Goal: Check status: Check status

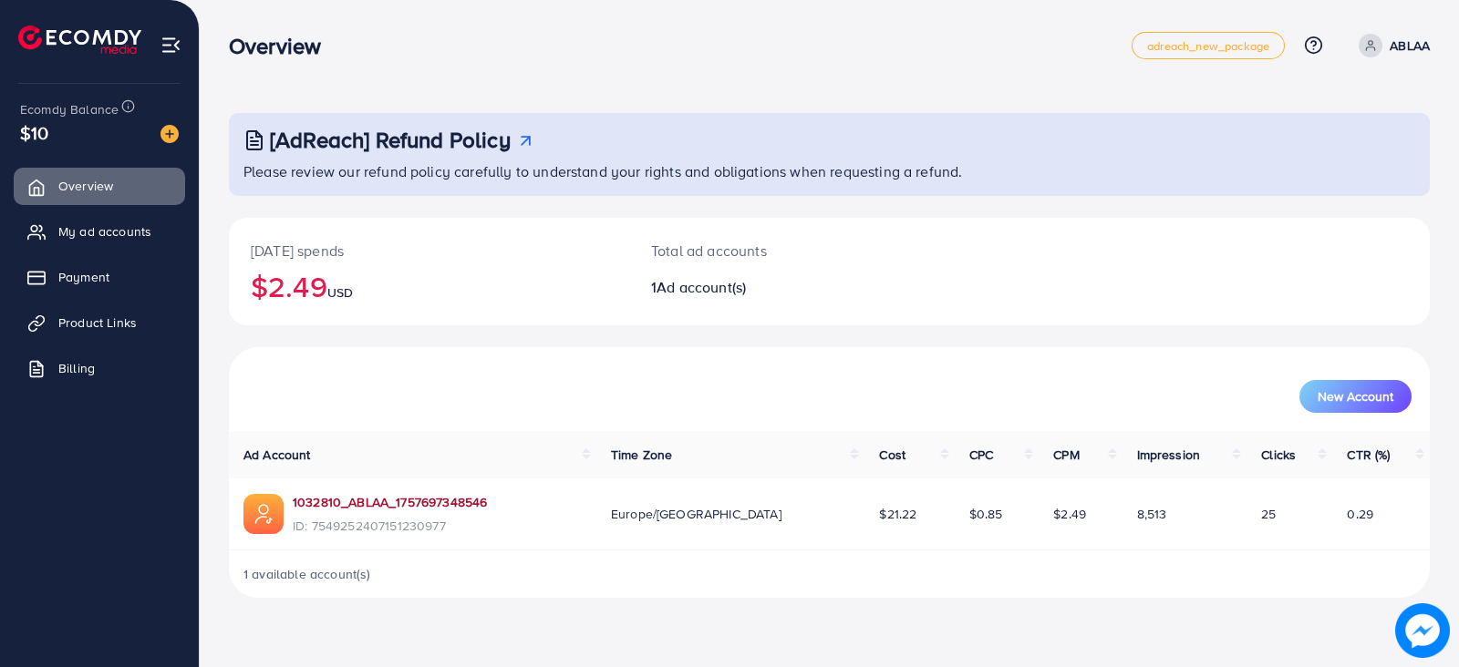
click at [379, 503] on link "1032810_ABLAA_1757697348546" at bounding box center [390, 502] width 194 height 18
click at [118, 314] on span "Product Links" at bounding box center [102, 323] width 78 height 18
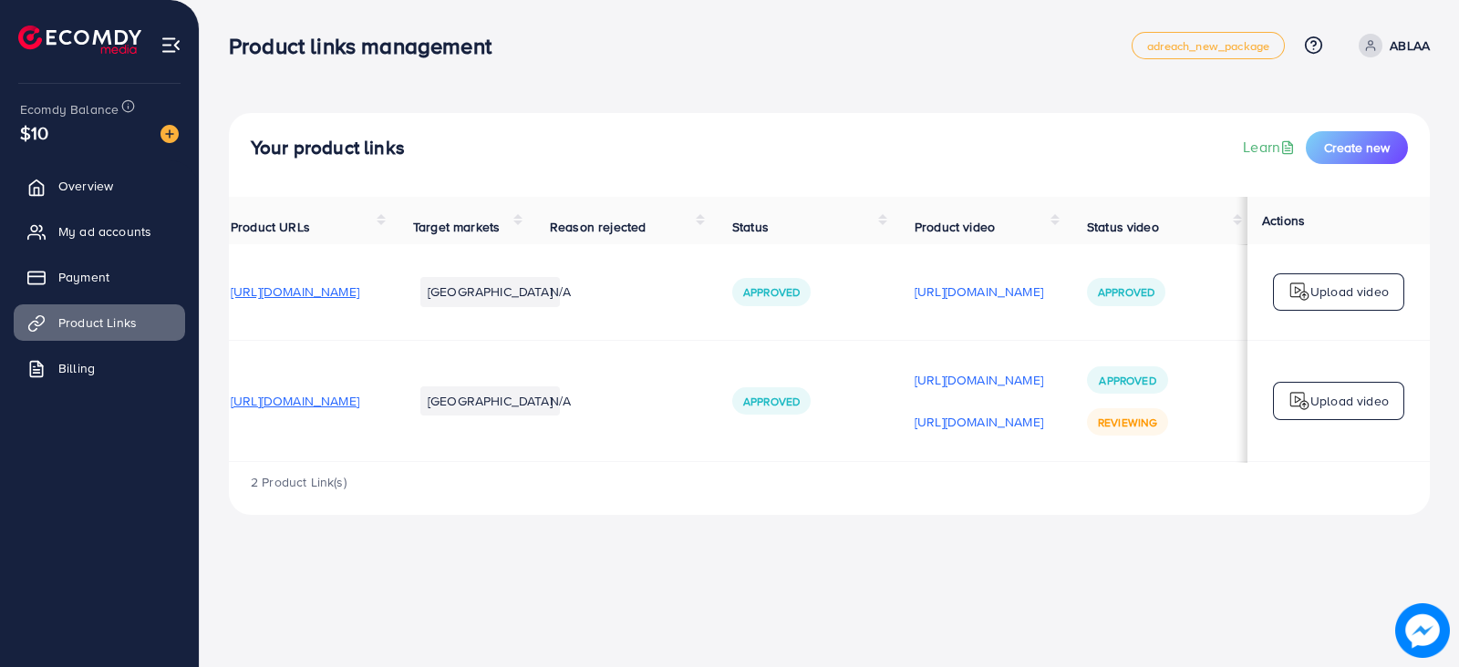
scroll to position [0, 238]
click at [1141, 430] on span "Reviewing" at bounding box center [1127, 422] width 59 height 15
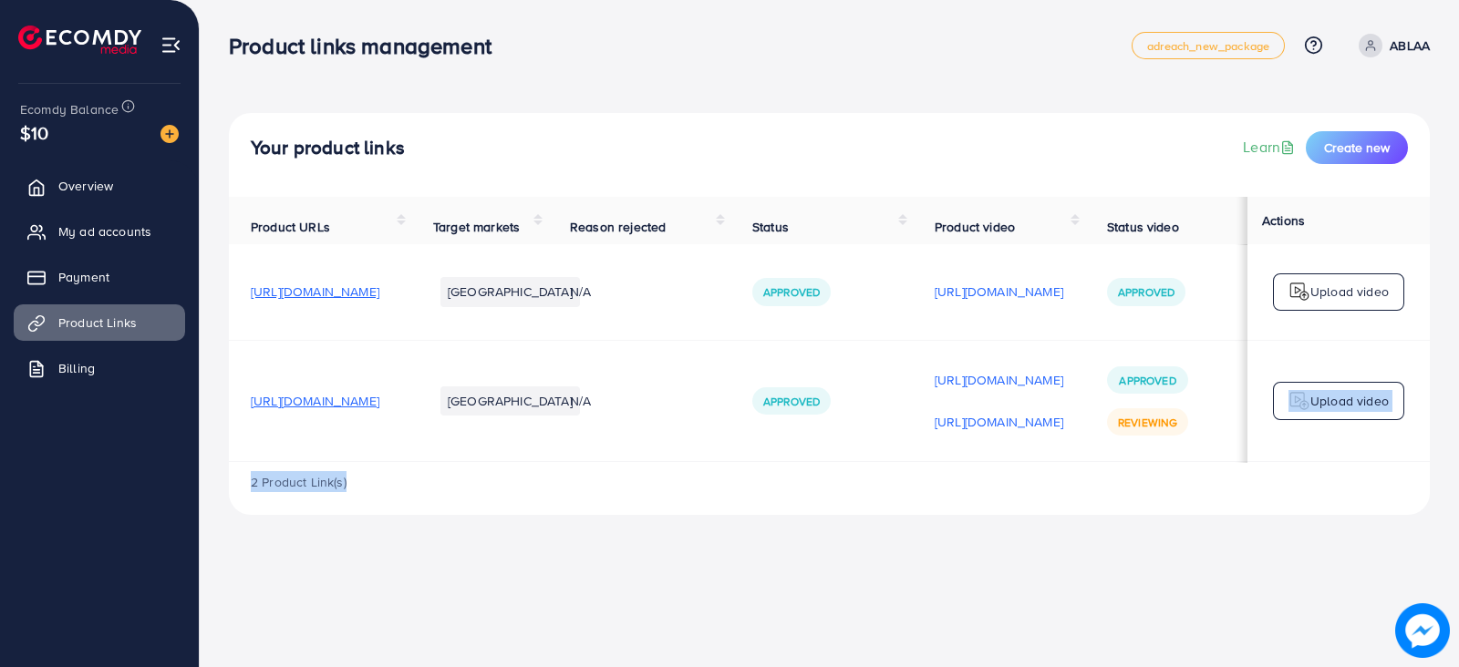
scroll to position [0, 234]
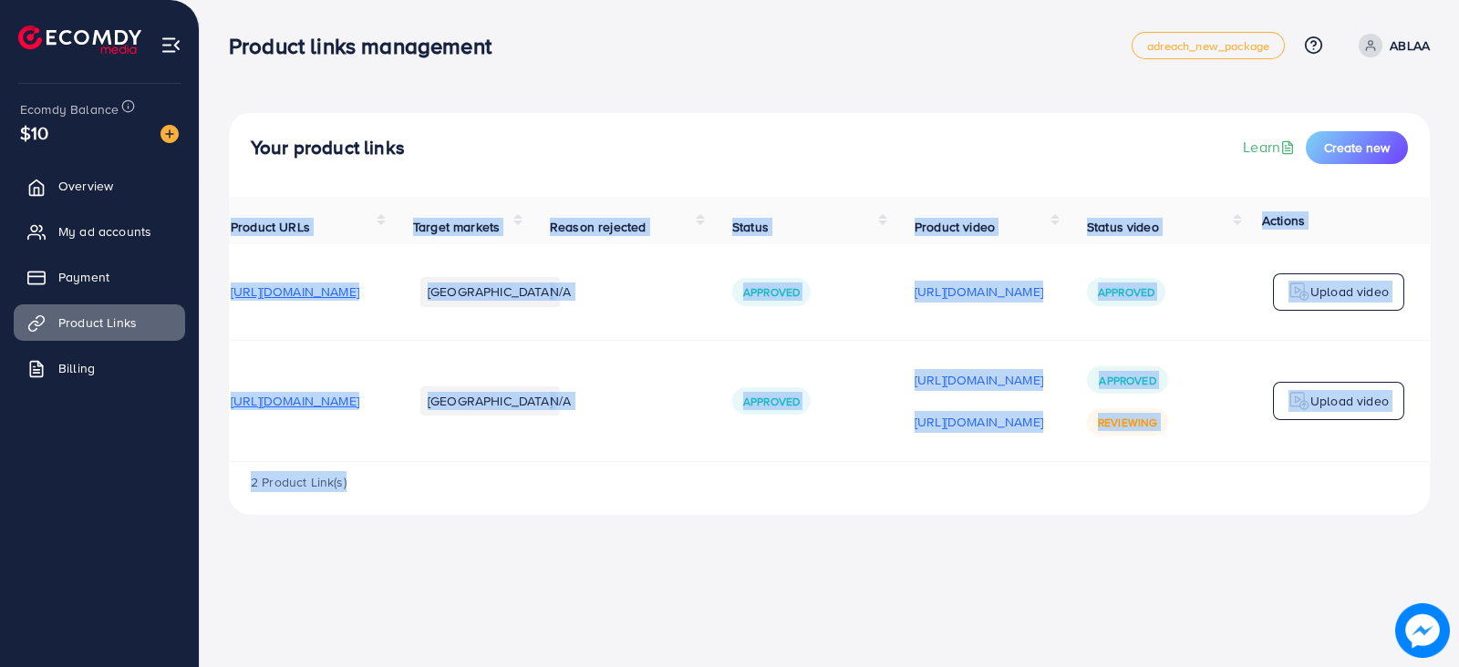
drag, startPoint x: 1182, startPoint y: 469, endPoint x: 1458, endPoint y: 439, distance: 276.9
click at [1458, 439] on div "Your product links Learn Create new Product URLs Target markets Reason rejected…" at bounding box center [829, 272] width 1259 height 544
click at [1323, 576] on div "Product links management adreach_new_package Help Center Contact Support Plans …" at bounding box center [729, 333] width 1459 height 667
